Goal: Check status: Verify the current state of an ongoing process or item

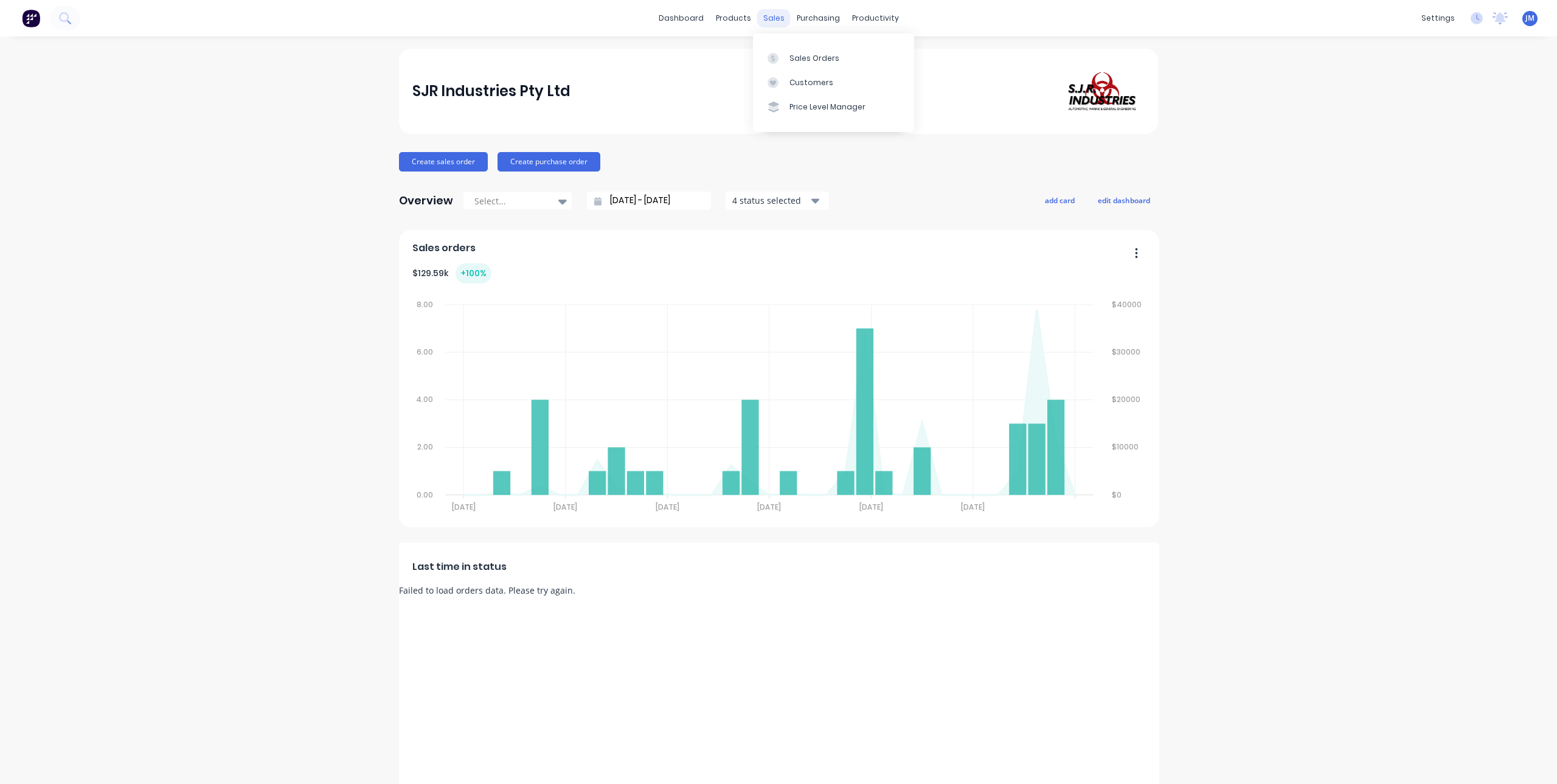
click at [763, 17] on div "sales" at bounding box center [774, 19] width 34 height 19
click at [803, 64] on link "Sales Orders" at bounding box center [834, 57] width 162 height 24
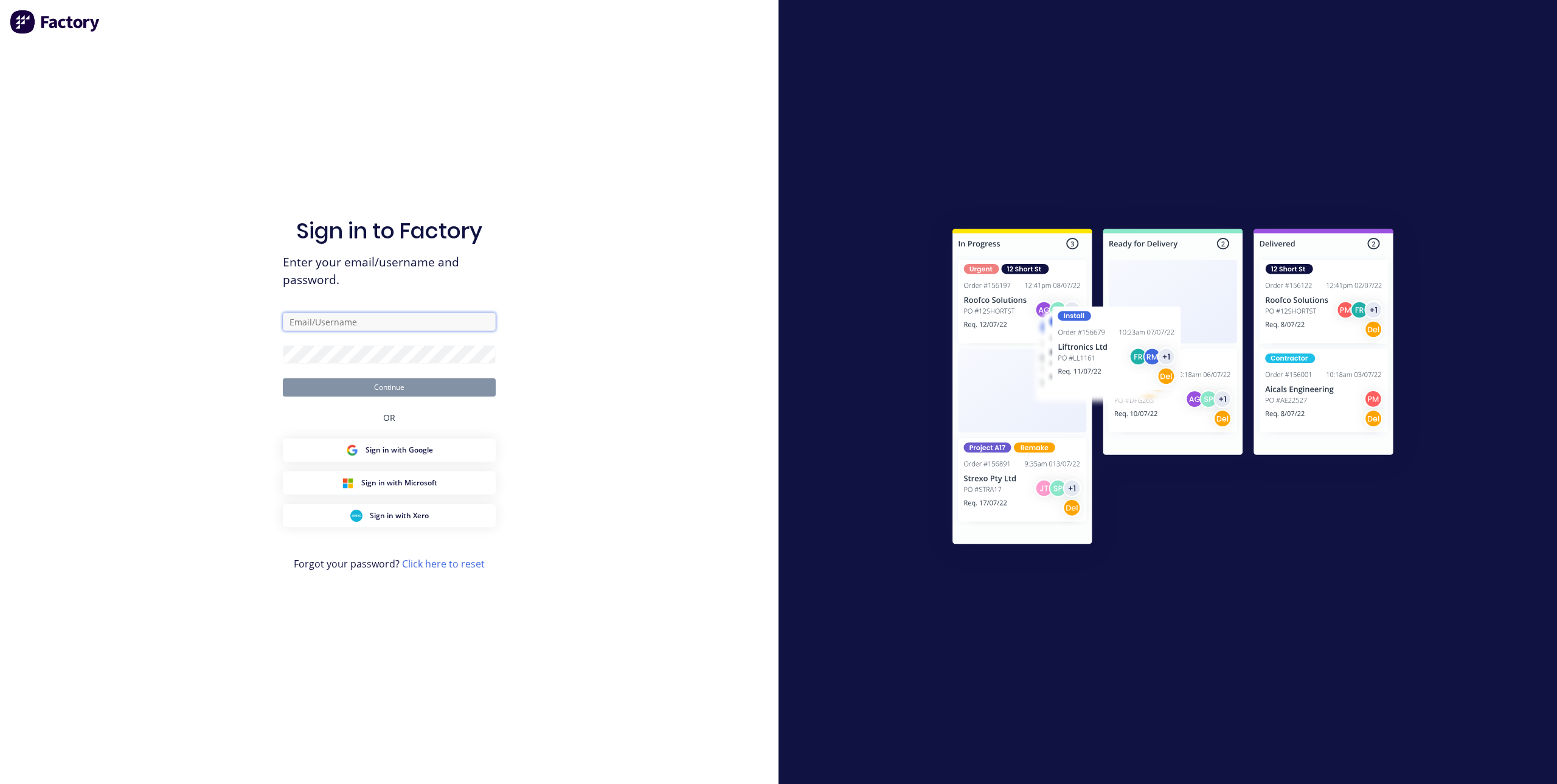
type input "[PERSON_NAME][EMAIL_ADDRESS][DOMAIN_NAME]"
click at [361, 381] on button "Continue" at bounding box center [389, 388] width 213 height 19
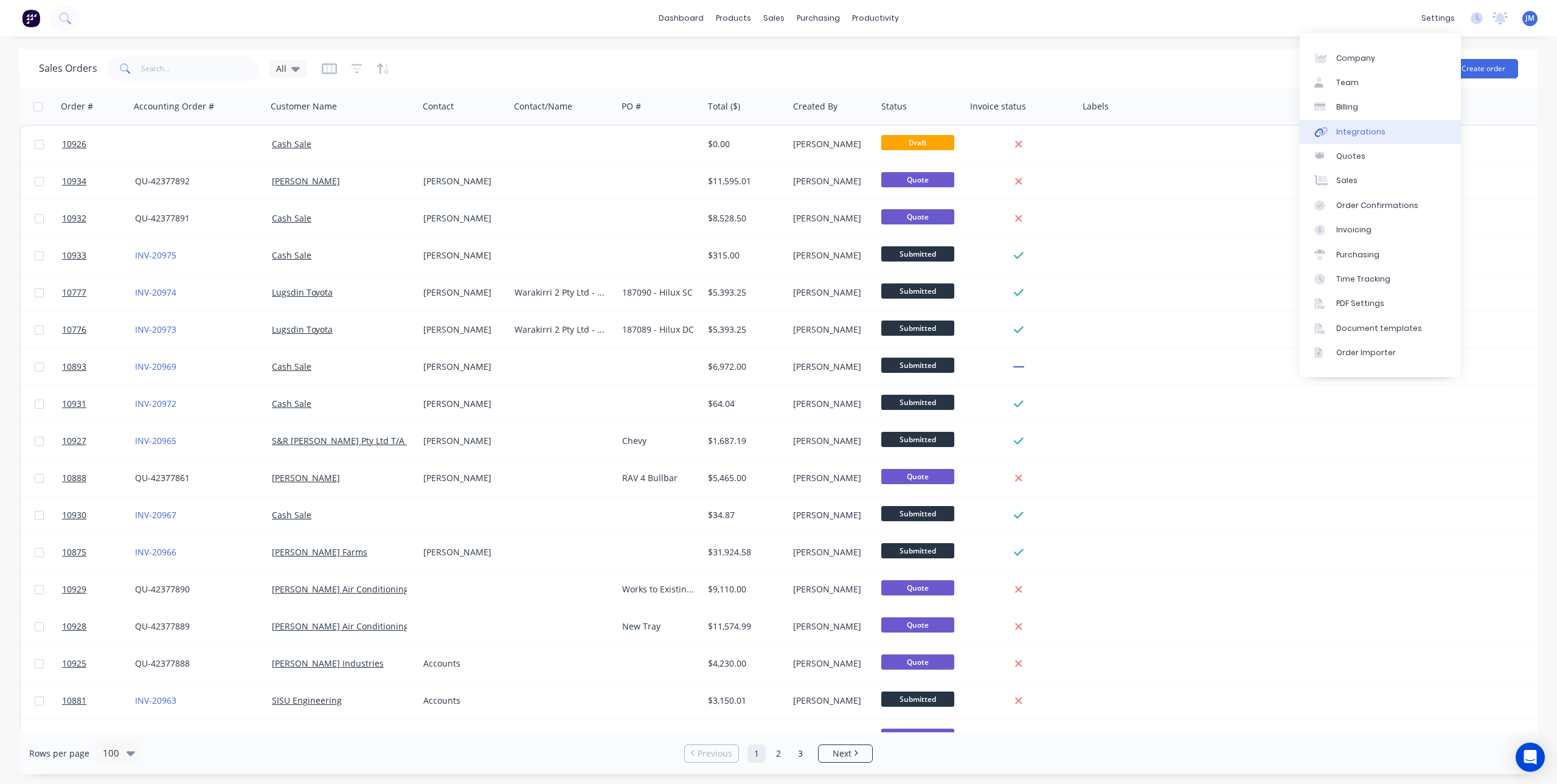
click at [1376, 134] on div "Integrations" at bounding box center [1361, 131] width 50 height 11
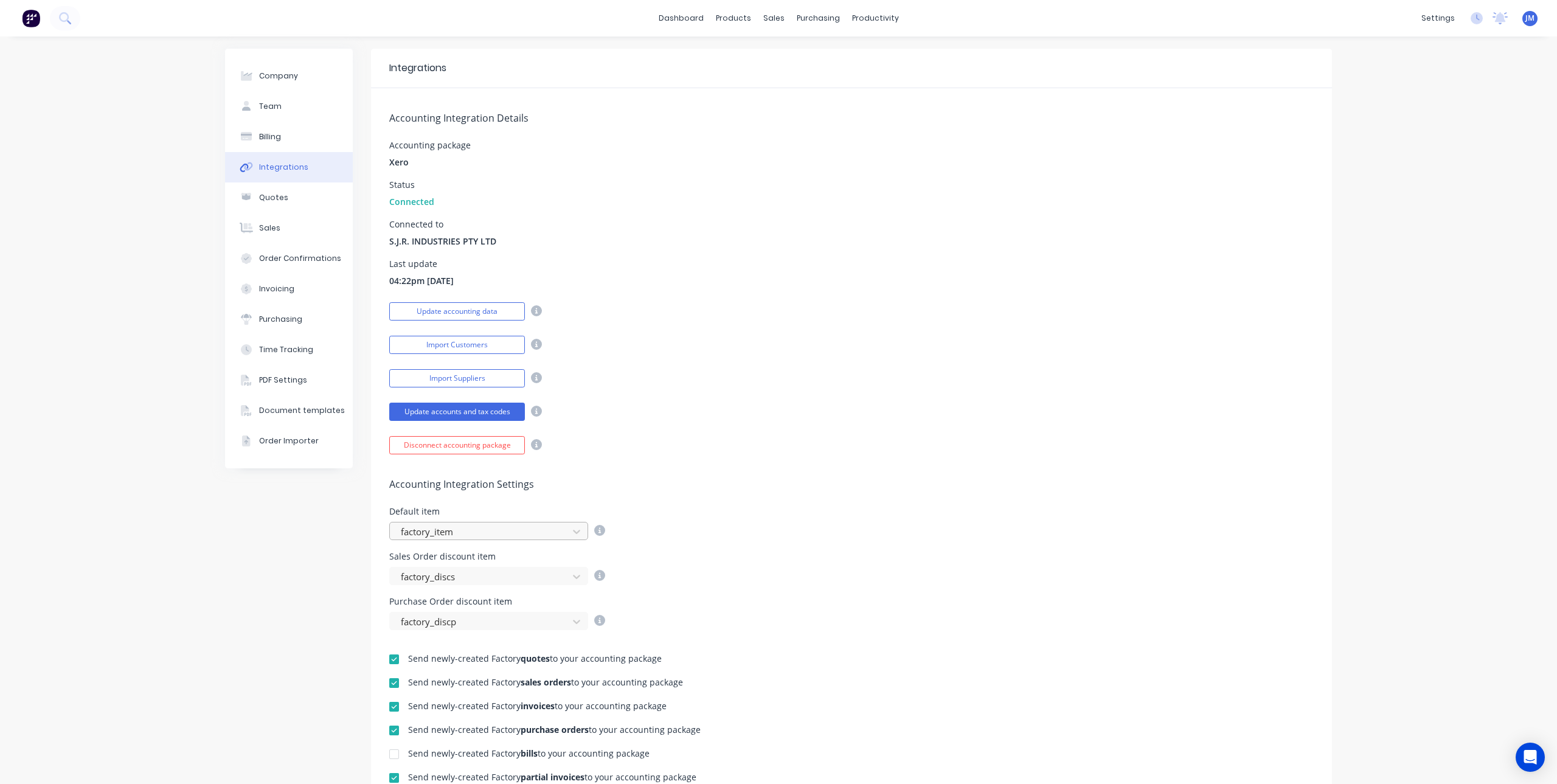
click at [536, 530] on div at bounding box center [481, 532] width 162 height 15
type input "gross"
click at [506, 567] on span "40560 - Gross Reciepts" at bounding box center [488, 572] width 184 height 11
click at [688, 461] on div "Accounting Integration Settings Default item option 40560 - Gross Reciepts, sel…" at bounding box center [852, 542] width 961 height 176
click at [777, 56] on icon at bounding box center [773, 58] width 11 height 11
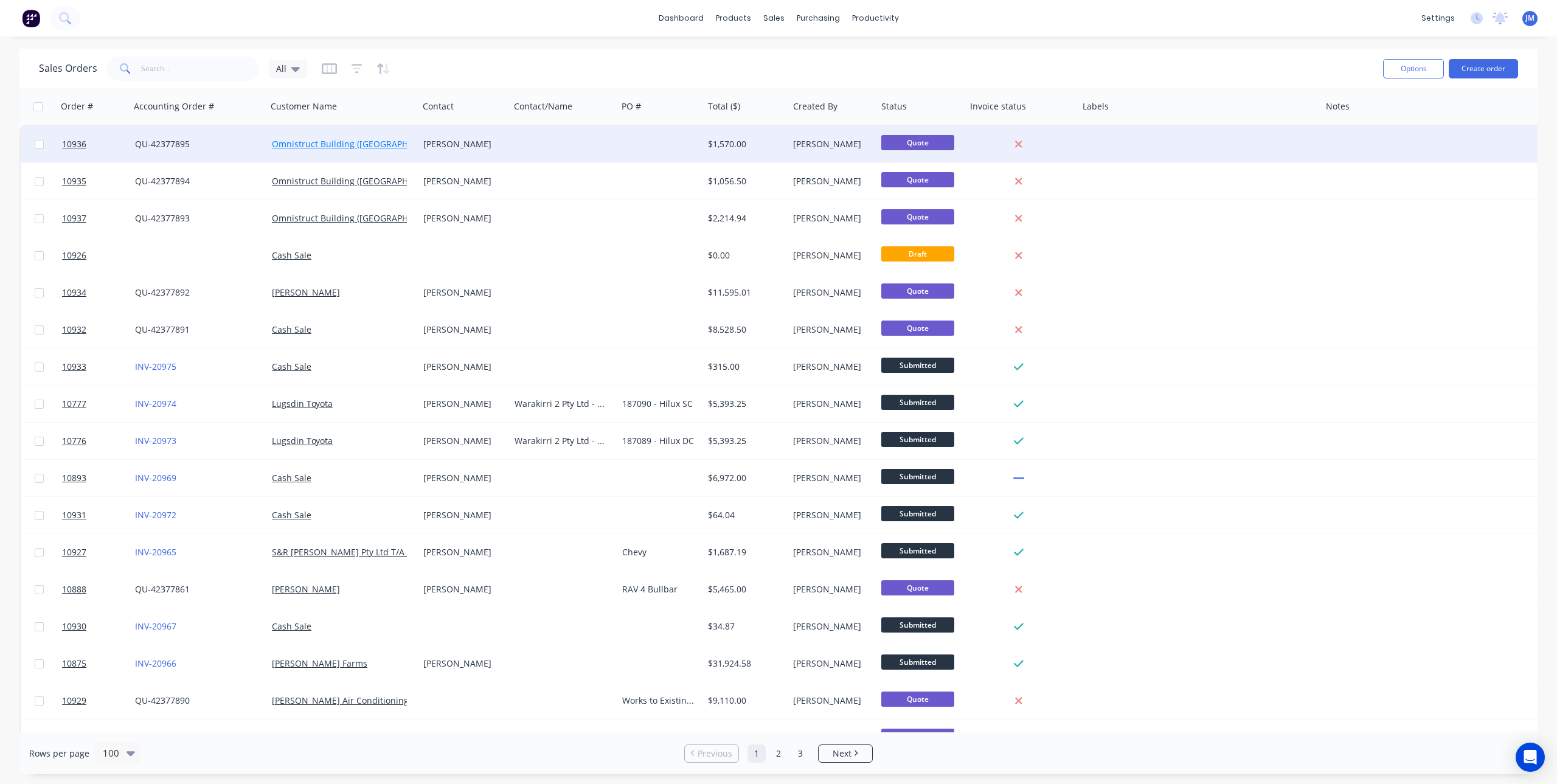
click at [358, 145] on link "Omnistruct Building ([GEOGRAPHIC_DATA]) PTY LTD" at bounding box center [376, 144] width 209 height 12
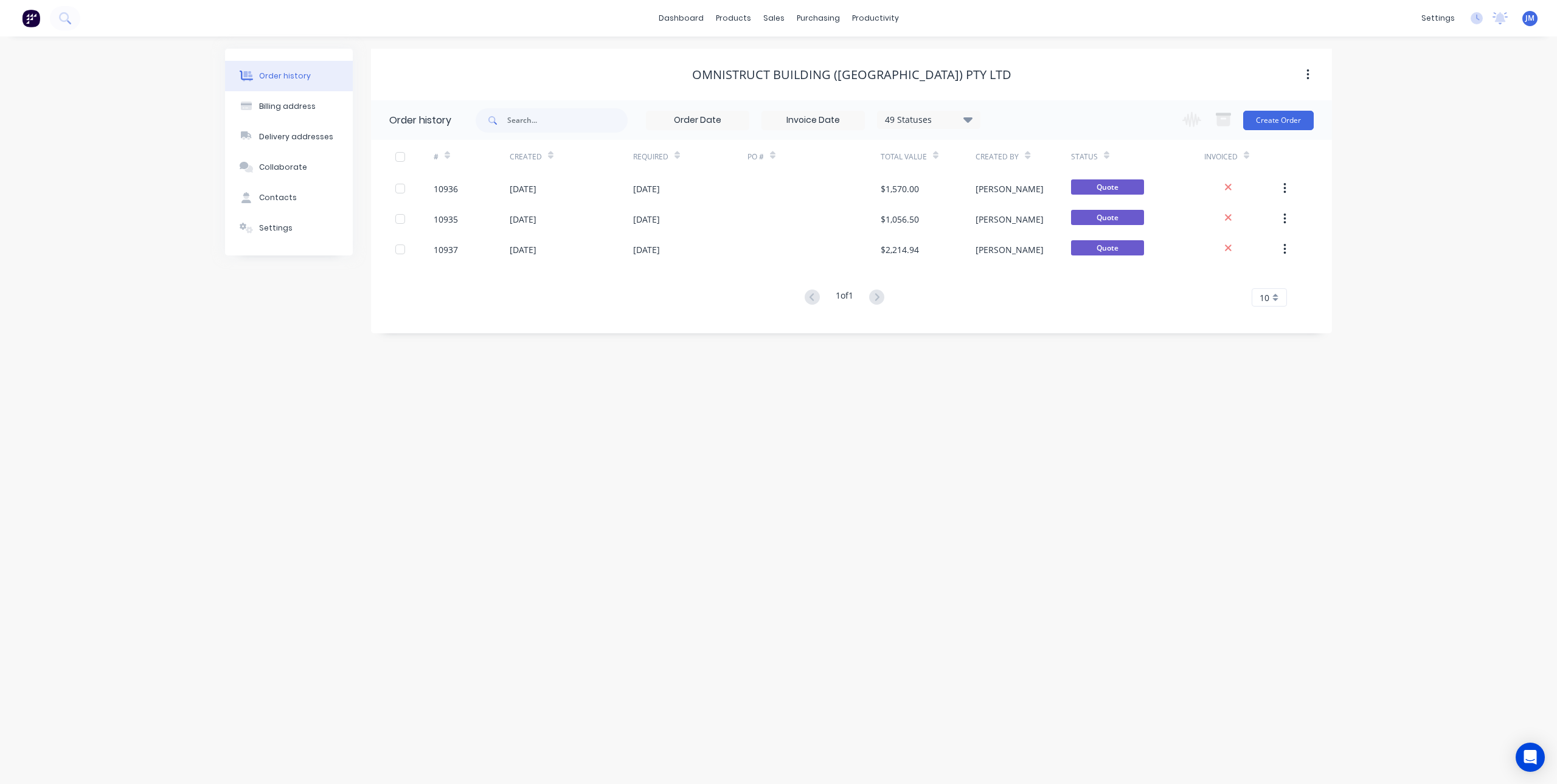
click at [1313, 73] on button "button" at bounding box center [1308, 75] width 29 height 22
click at [1393, 69] on div "Order history Billing address Delivery addresses Collaborate Contacts Settings …" at bounding box center [778, 410] width 1557 height 747
click at [974, 118] on div "49 Statuses" at bounding box center [928, 119] width 102 height 13
click at [995, 85] on div "Omnistruct Building ([GEOGRAPHIC_DATA]) PTY LTD" at bounding box center [852, 75] width 961 height 22
click at [1198, 117] on icon "button" at bounding box center [1192, 119] width 19 height 15
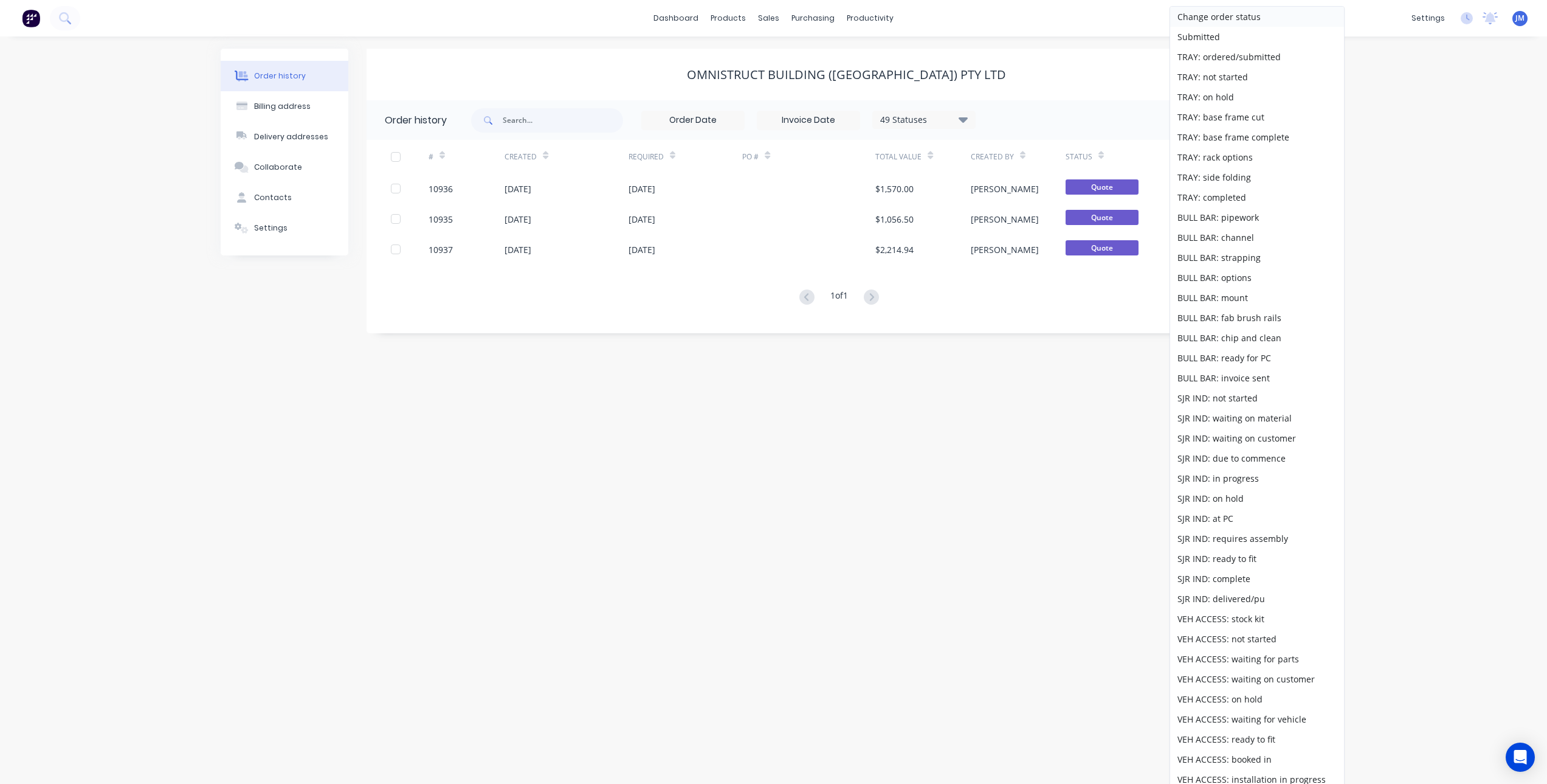
click at [1452, 228] on div "Order history Billing address Delivery addresses Collaborate Contacts Settings …" at bounding box center [773, 410] width 1547 height 747
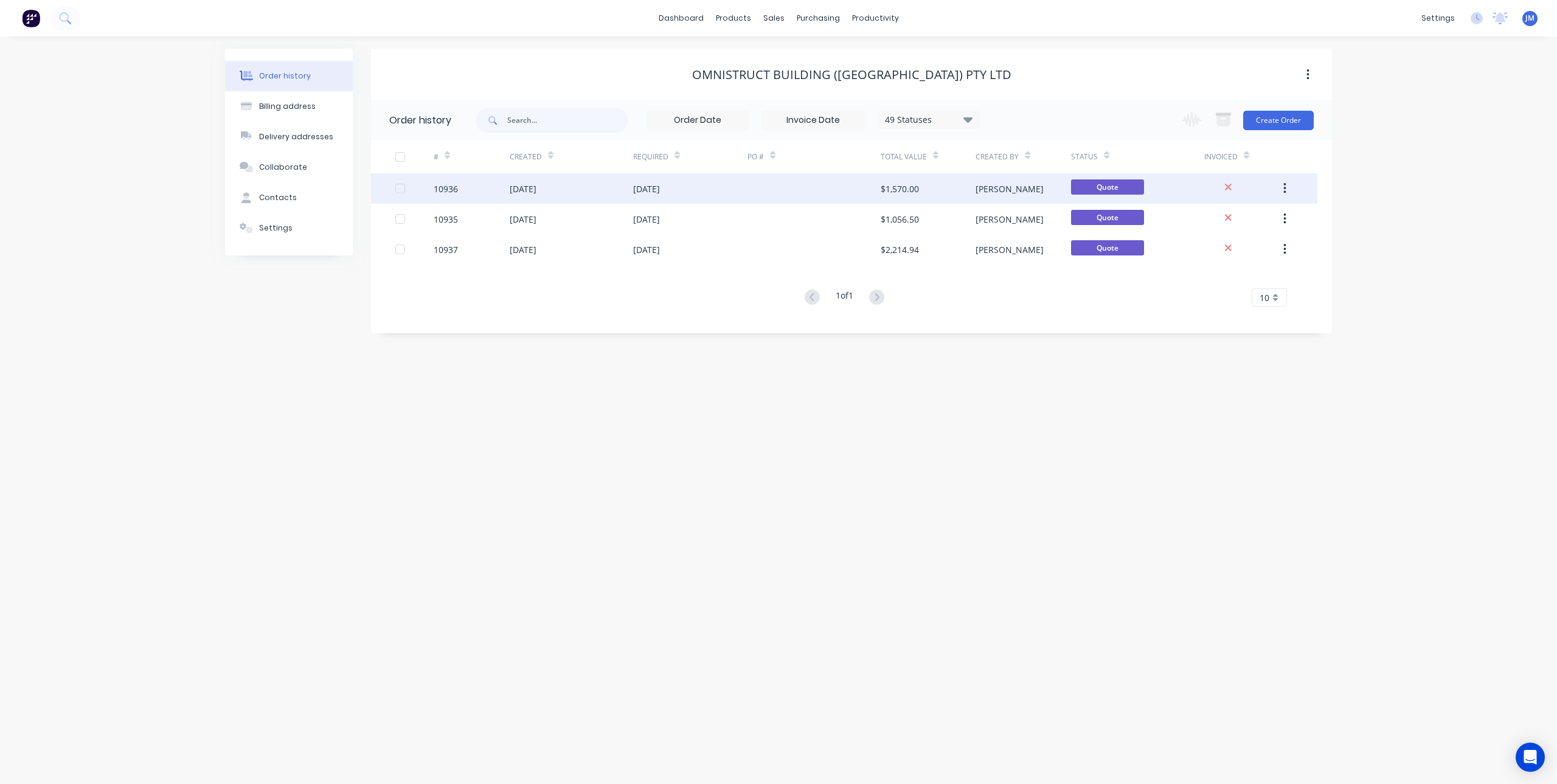
click at [654, 196] on div "[DATE]" at bounding box center [690, 188] width 114 height 30
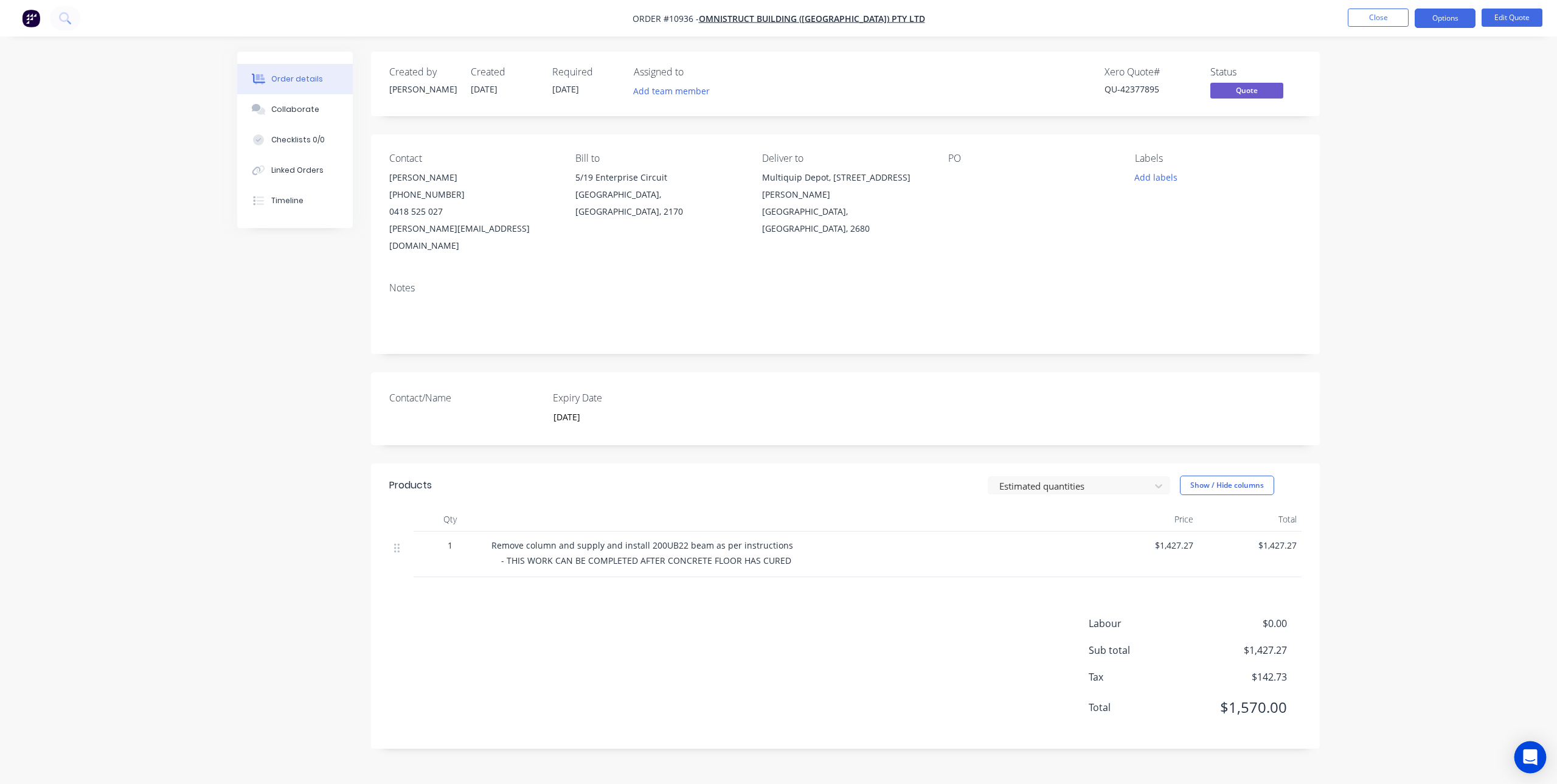
click at [1521, 759] on div "Open Intercom Messenger" at bounding box center [1530, 757] width 32 height 32
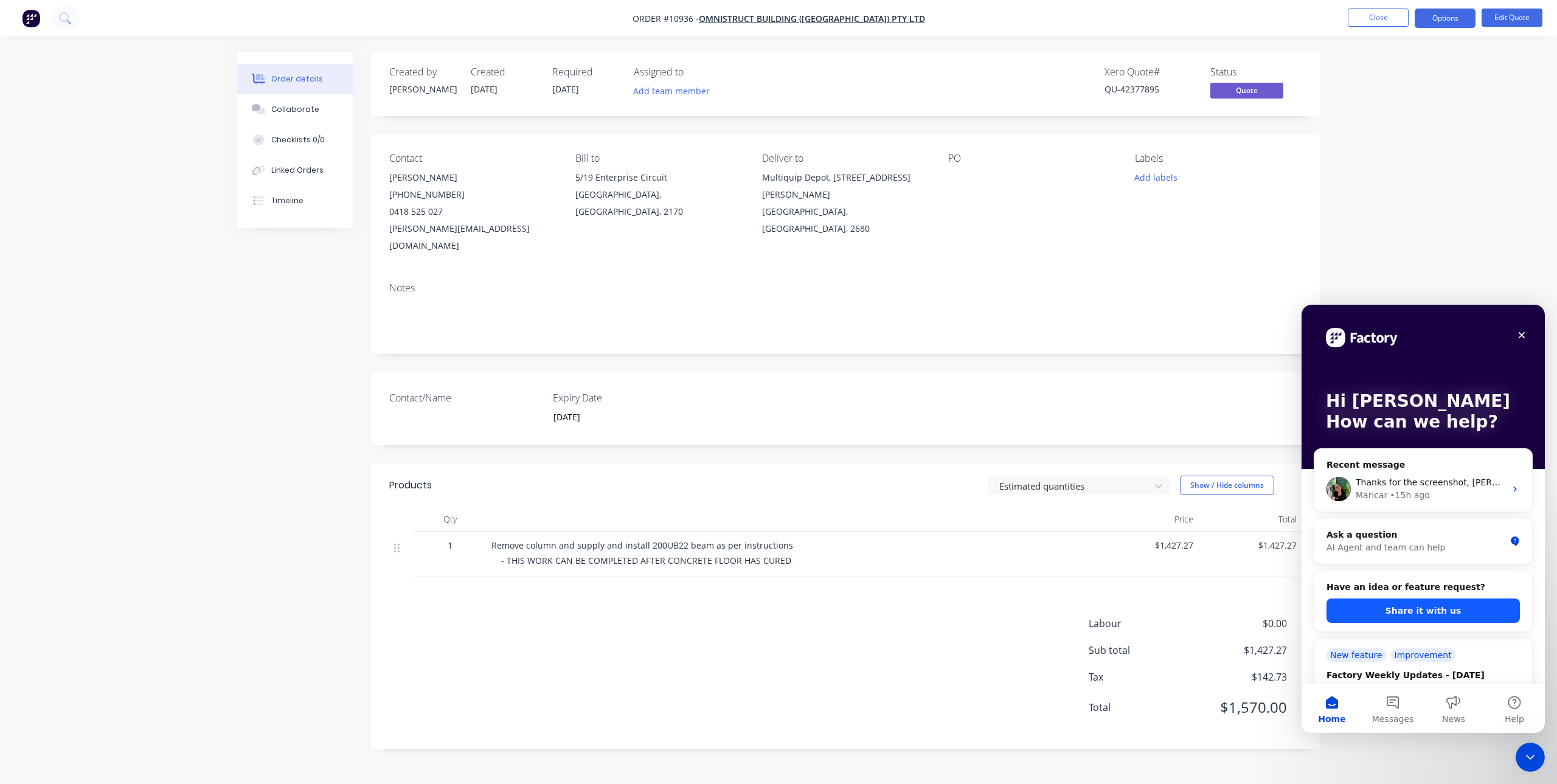
click at [1418, 612] on button "Share it with us" at bounding box center [1423, 610] width 194 height 24
